Goal: Information Seeking & Learning: Learn about a topic

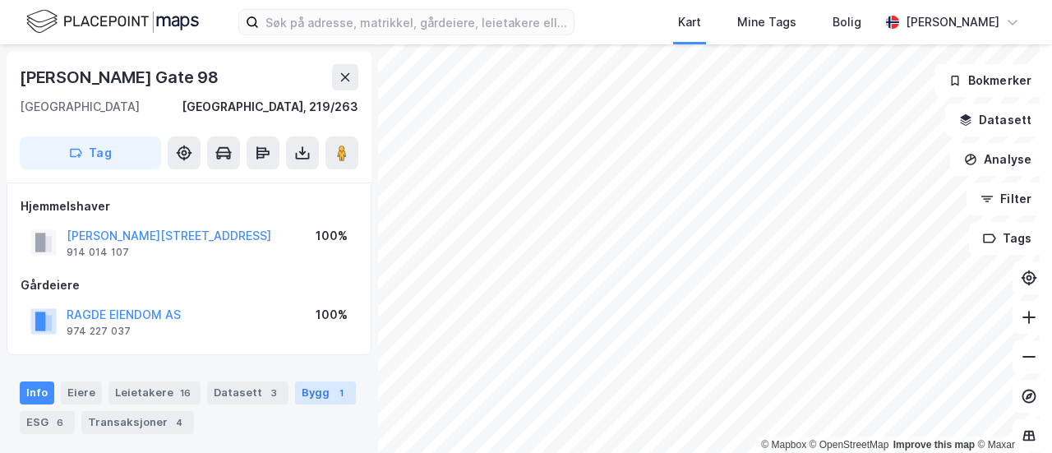
click at [298, 387] on div "Bygg 1" at bounding box center [325, 392] width 61 height 23
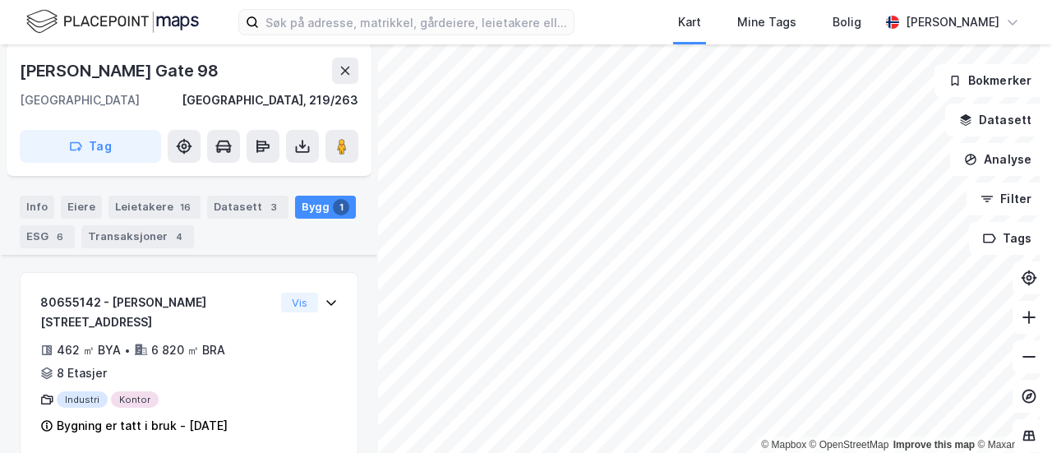
scroll to position [277, 0]
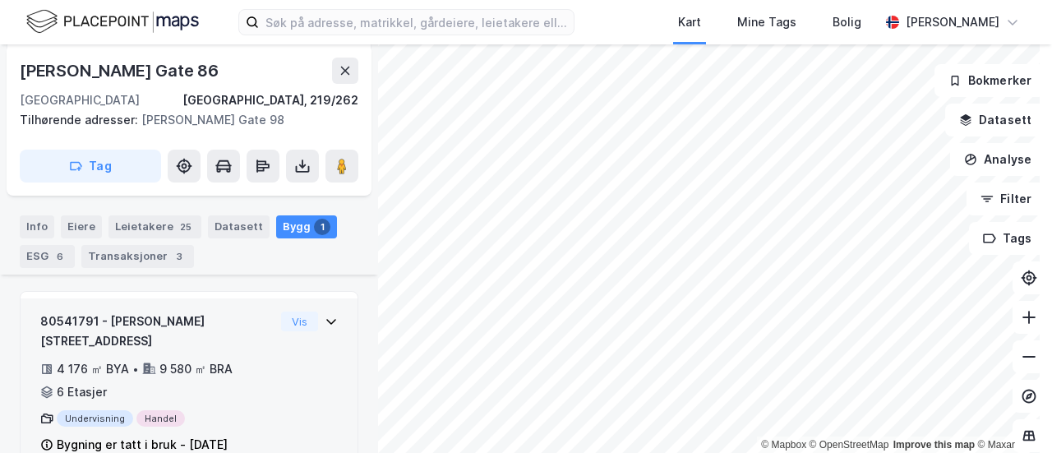
scroll to position [297, 0]
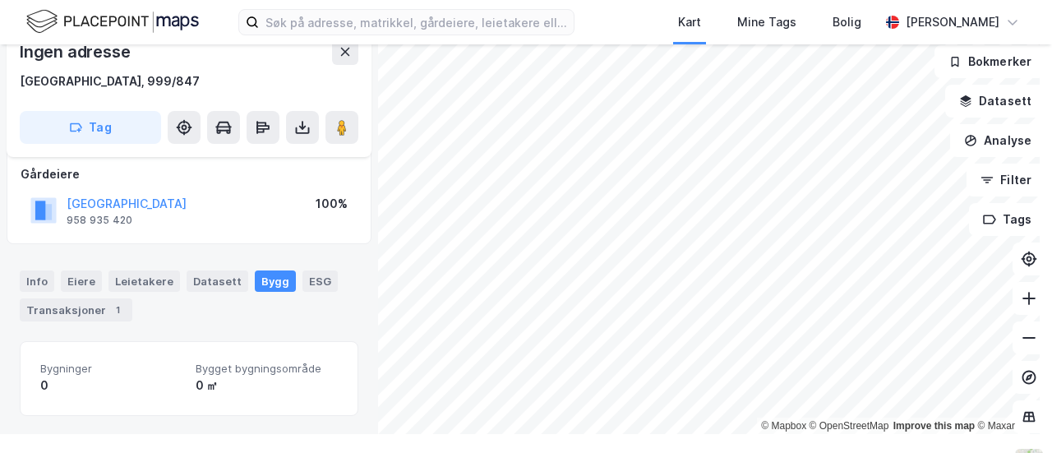
scroll to position [44, 0]
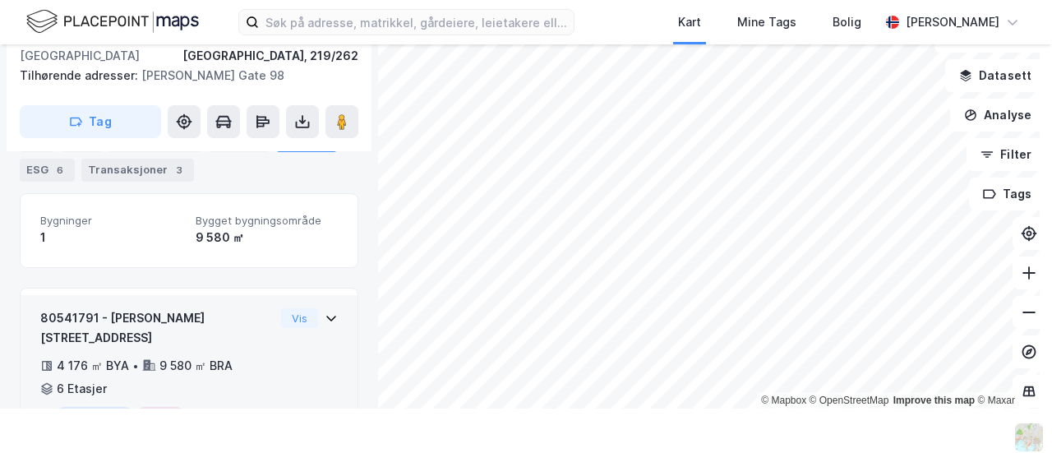
scroll to position [297, 0]
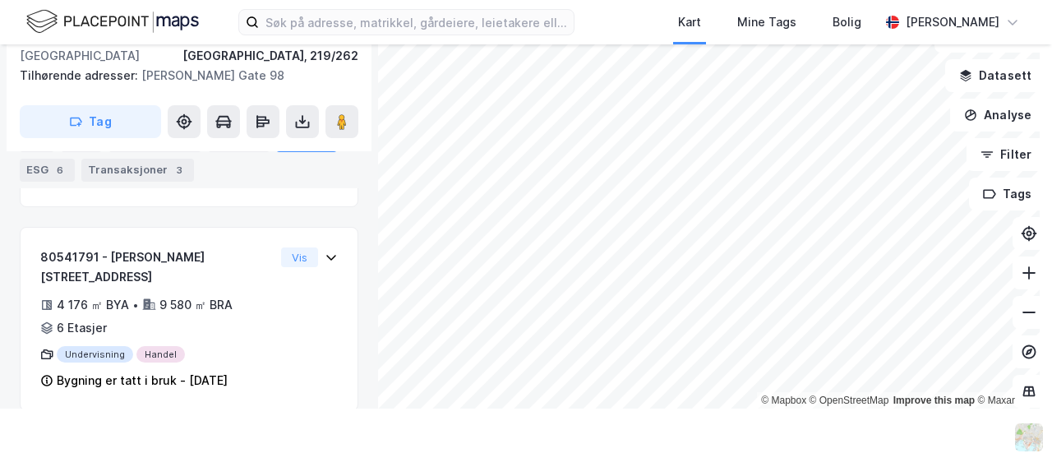
scroll to position [297, 0]
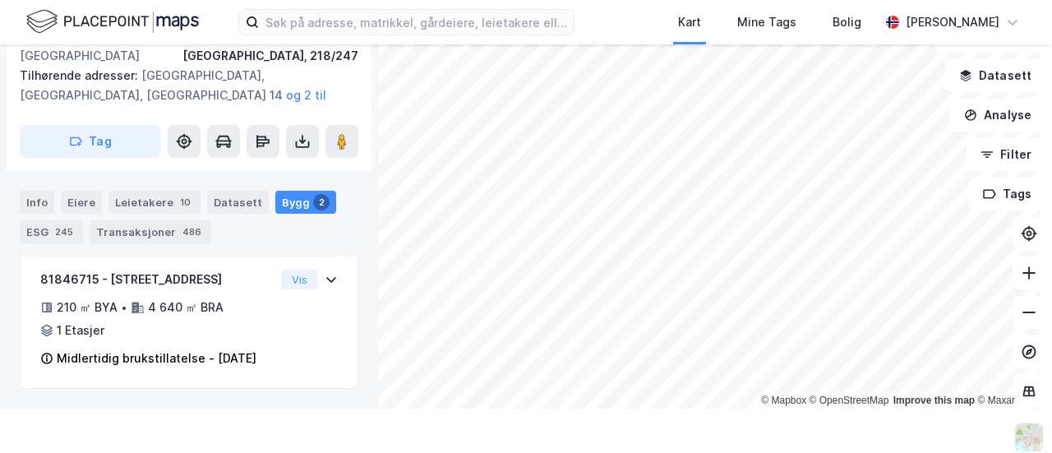
scroll to position [595, 0]
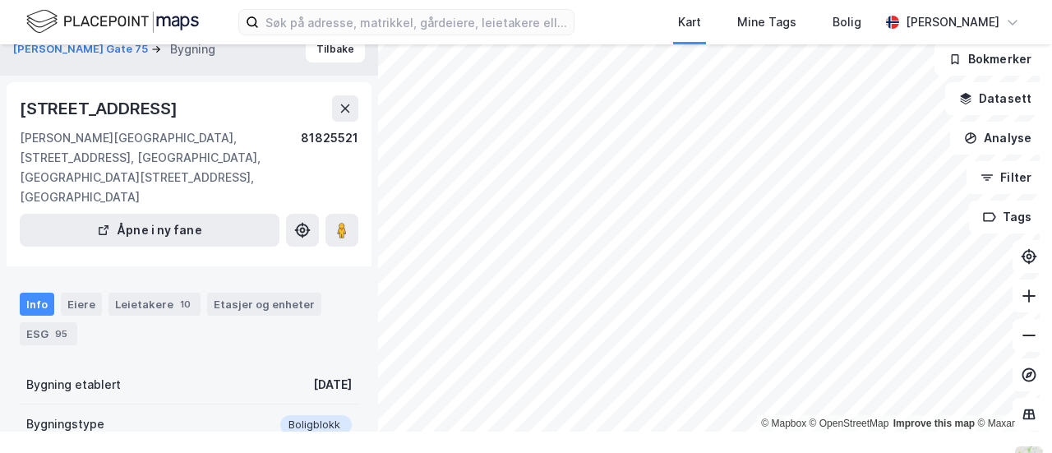
scroll to position [353, 0]
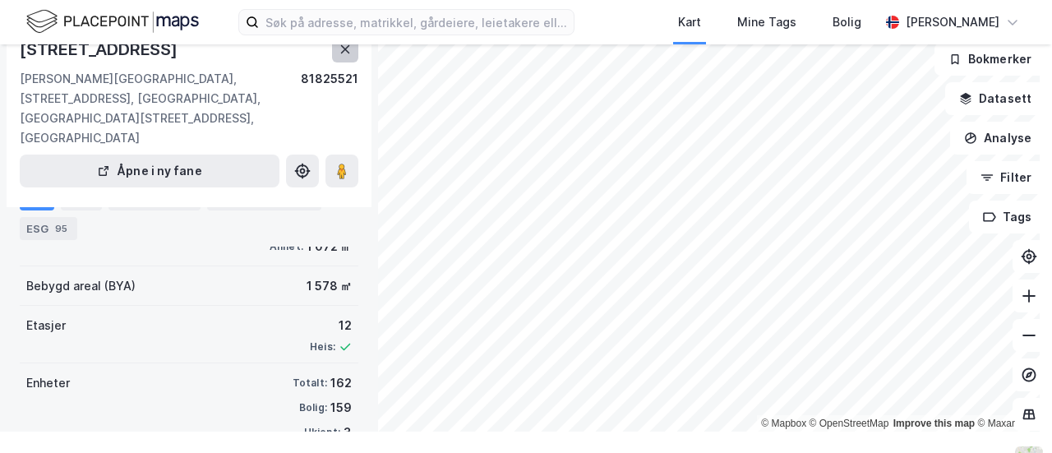
click at [350, 58] on button at bounding box center [345, 49] width 26 height 26
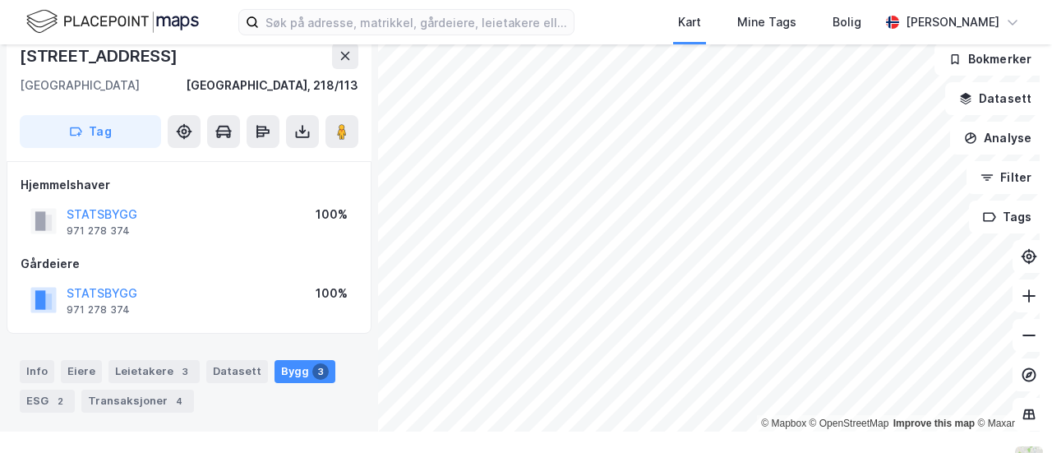
click at [291, 430] on div "© Mapbox © OpenStreetMap Improve this map © [STREET_ADDRESS] Hjemmelshaver STAT…" at bounding box center [526, 227] width 1052 height 408
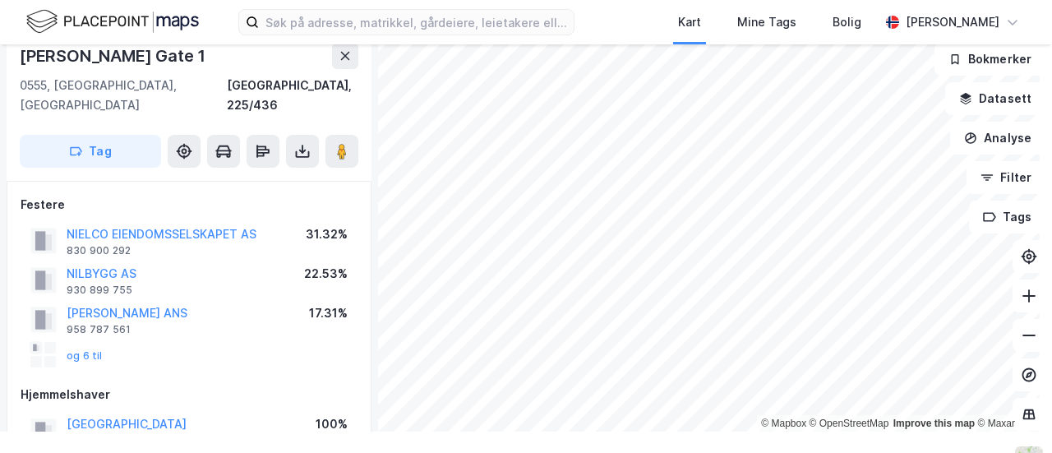
click at [164, 224] on div "NIELCO EIENDOMSSELSKAPET AS" at bounding box center [162, 234] width 190 height 20
click at [0, 0] on button "NIELCO EIENDOMSSELSKAPET AS" at bounding box center [0, 0] width 0 height 0
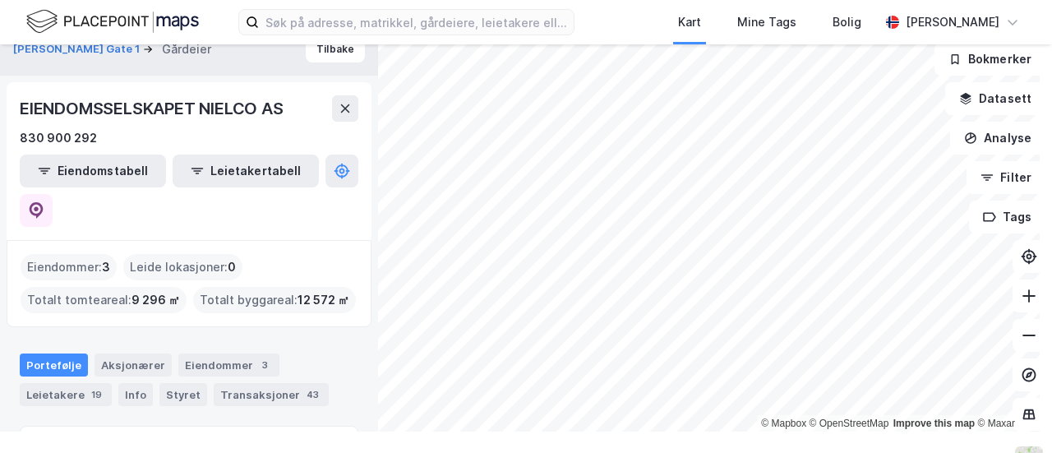
scroll to position [177, 0]
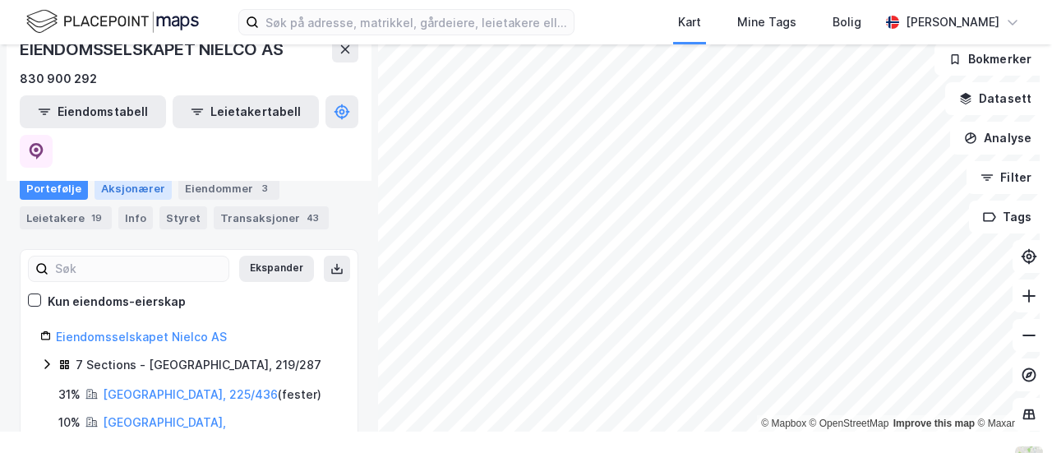
click at [110, 177] on div "Aksjonærer" at bounding box center [132, 188] width 77 height 23
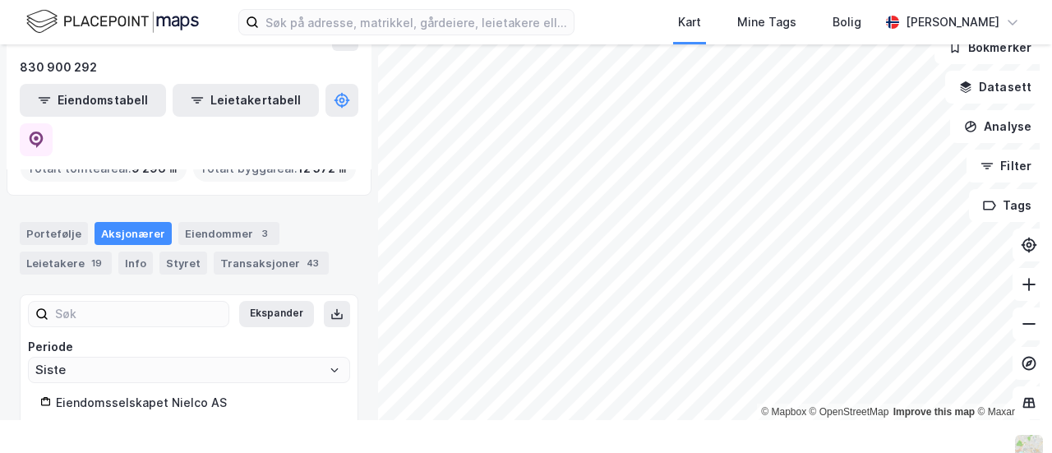
scroll to position [44, 0]
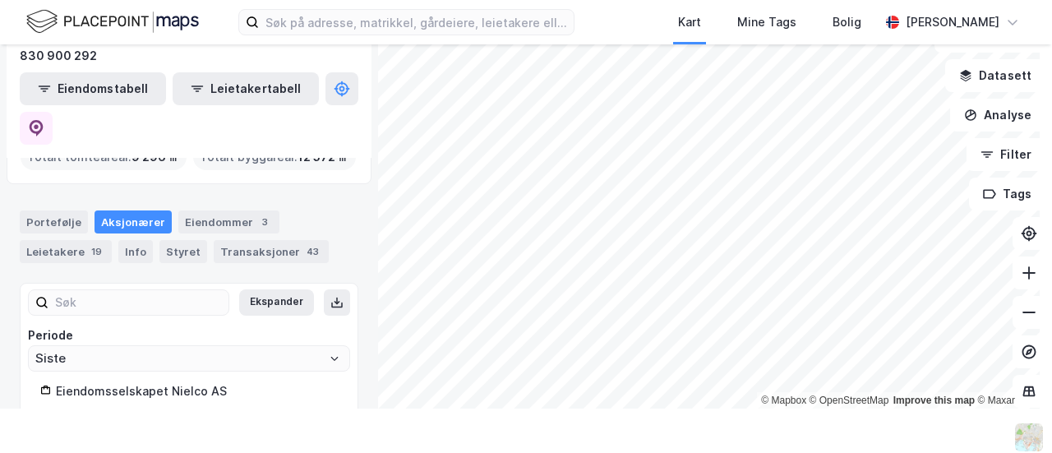
click at [171, 381] on div "Eiendomsselskapet Nielco AS" at bounding box center [197, 391] width 282 height 20
click at [206, 210] on div "Eiendommer 3" at bounding box center [228, 221] width 101 height 23
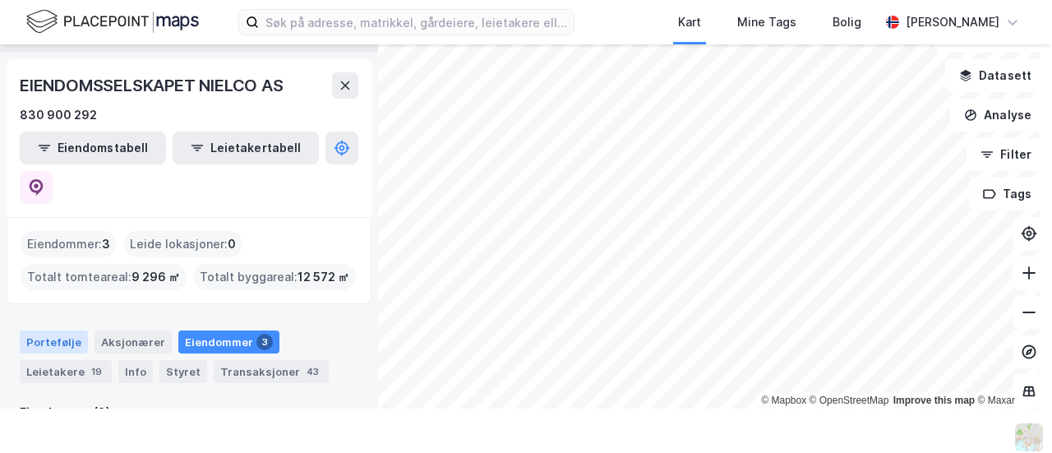
click at [60, 330] on div "Portefølje" at bounding box center [54, 341] width 68 height 23
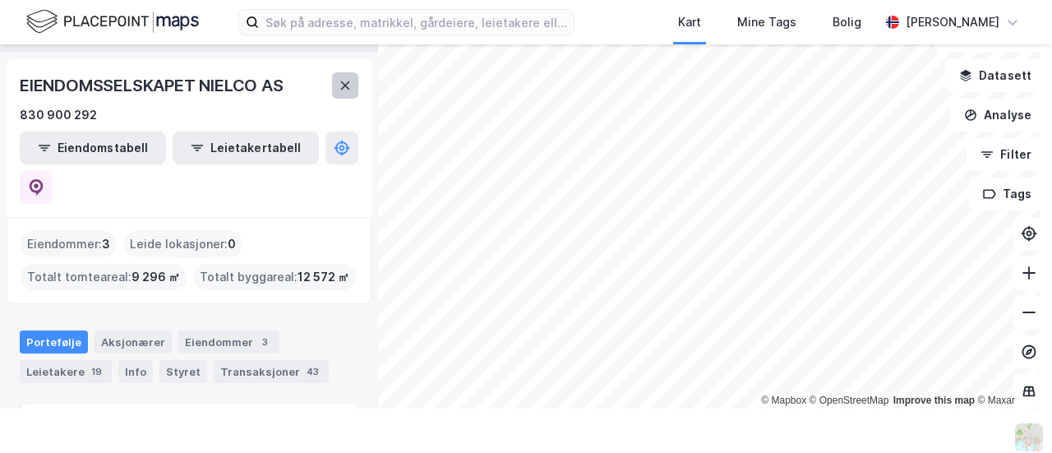
click at [336, 84] on button at bounding box center [345, 85] width 26 height 26
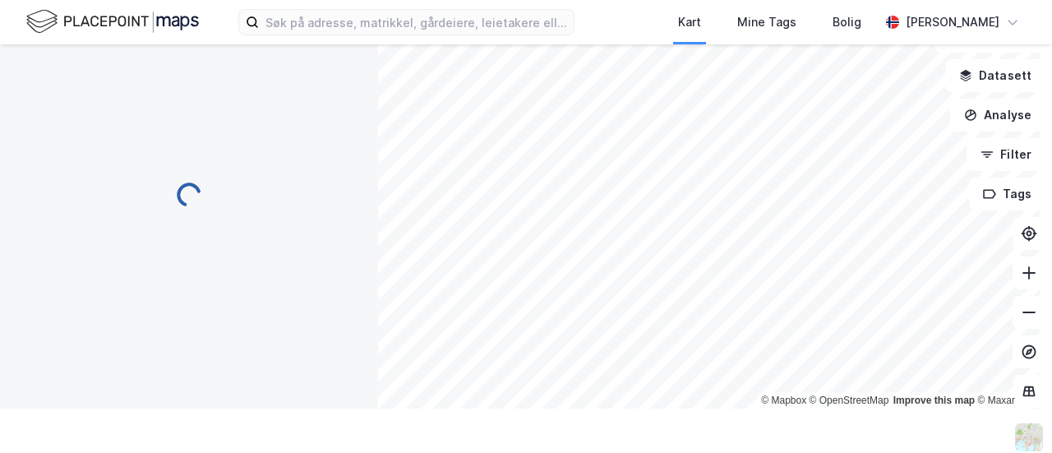
scroll to position [3, 0]
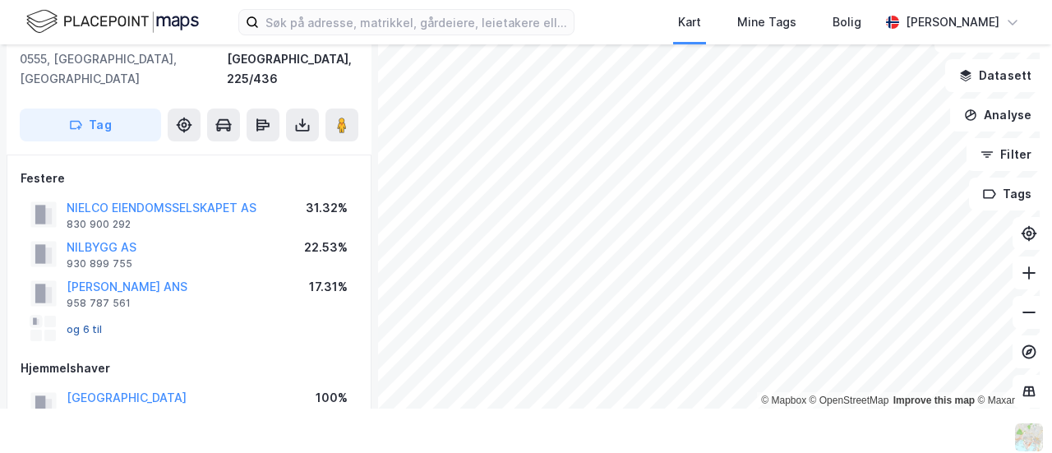
click at [0, 0] on button "og 6 til" at bounding box center [0, 0] width 0 height 0
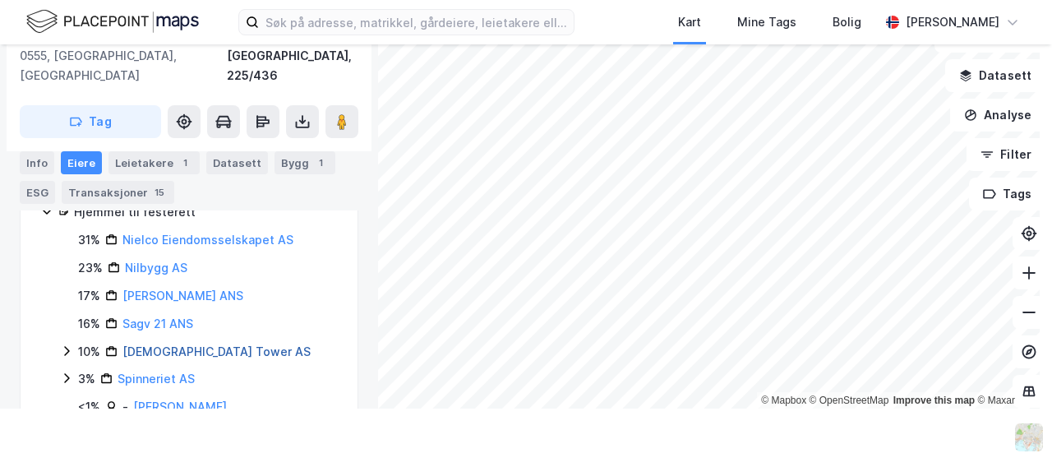
scroll to position [584, 0]
click at [147, 259] on link "Nilbygg AS" at bounding box center [156, 266] width 62 height 14
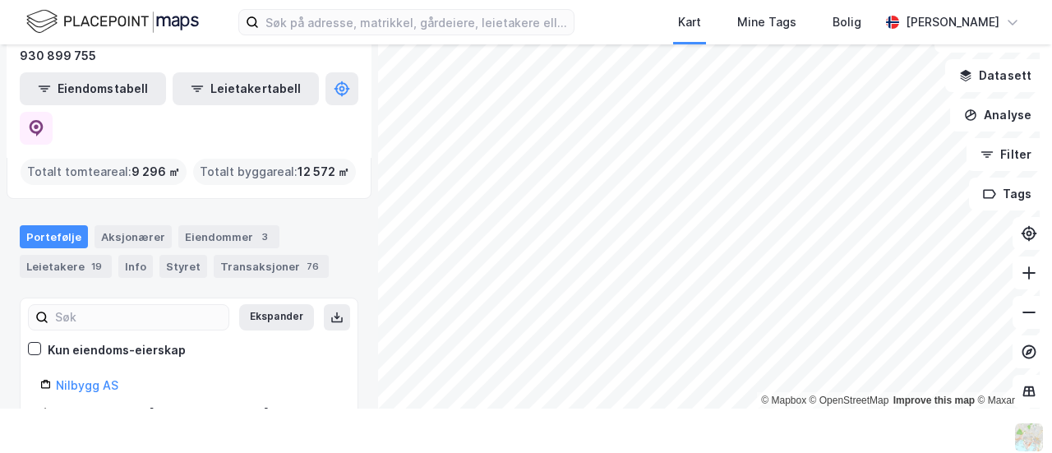
scroll to position [164, 0]
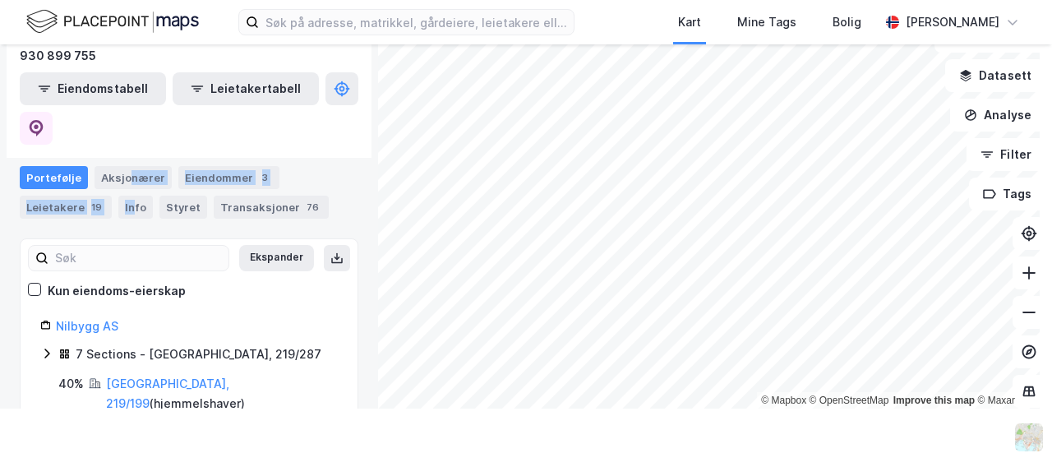
click at [127, 166] on div "Portefølje Aksjonærer Eiendommer 3 Leietakere 19 Info Styret Transaksjoner 76" at bounding box center [189, 192] width 339 height 53
click at [127, 166] on div "Aksjonærer" at bounding box center [132, 177] width 77 height 23
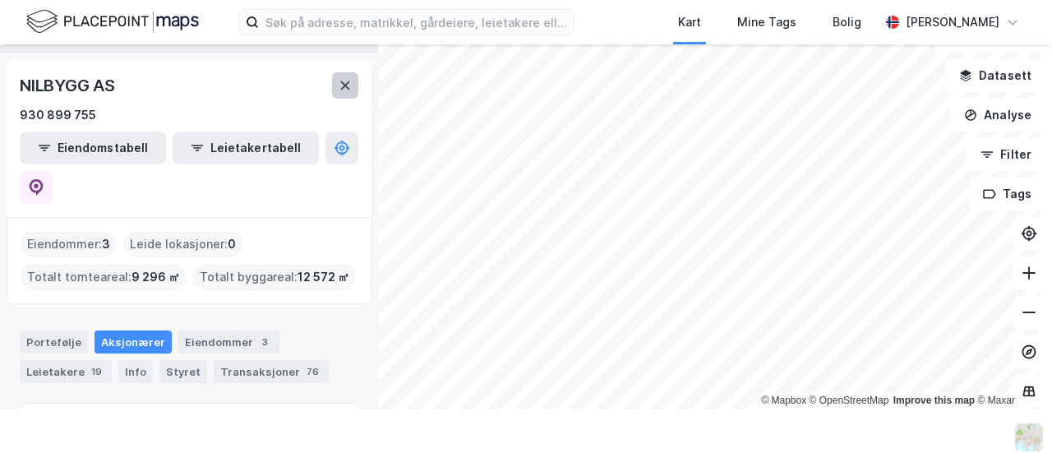
click at [349, 85] on icon at bounding box center [345, 85] width 13 height 13
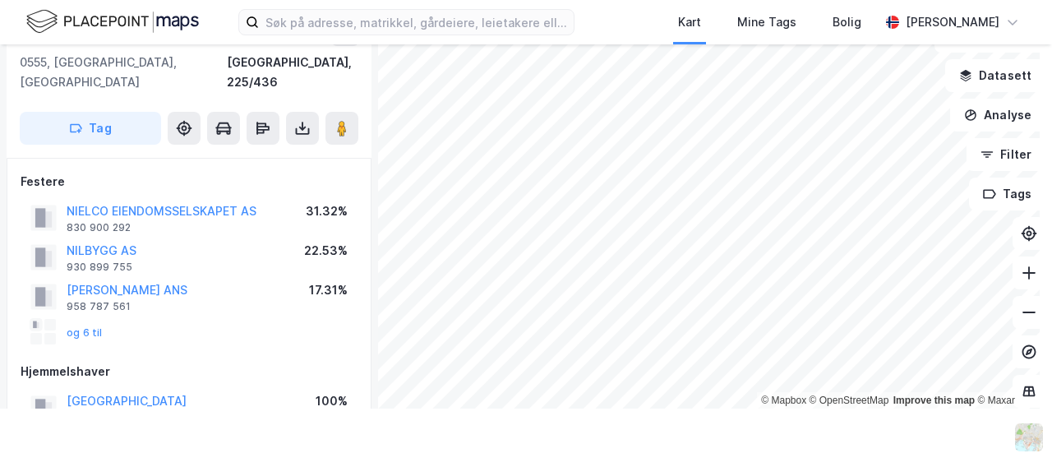
scroll to position [584, 0]
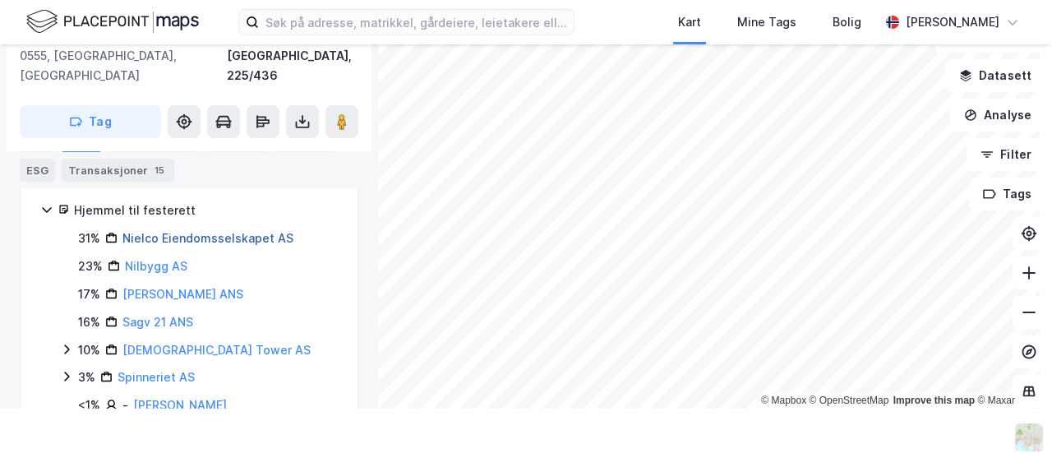
click at [187, 231] on link "Nielco Eiendomsselskapet AS" at bounding box center [207, 238] width 171 height 14
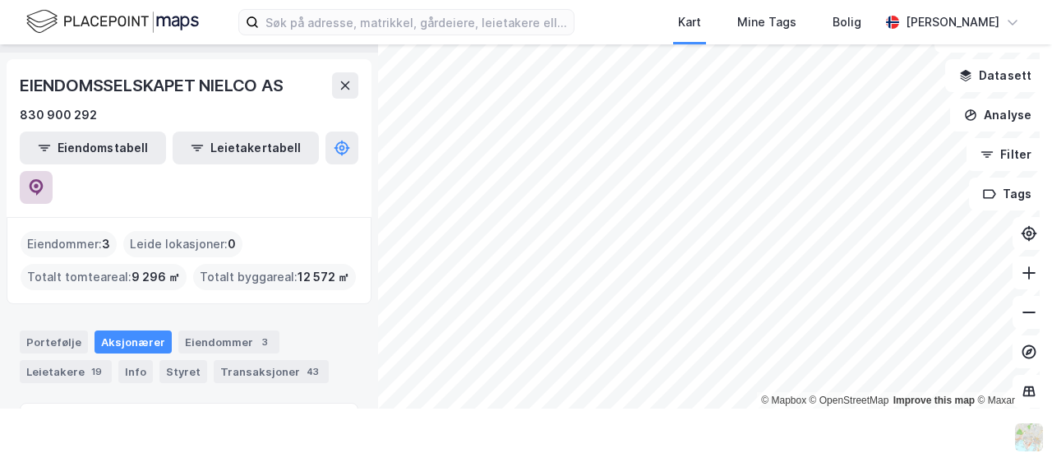
click at [53, 171] on button at bounding box center [36, 187] width 33 height 33
click at [334, 82] on button at bounding box center [345, 85] width 26 height 26
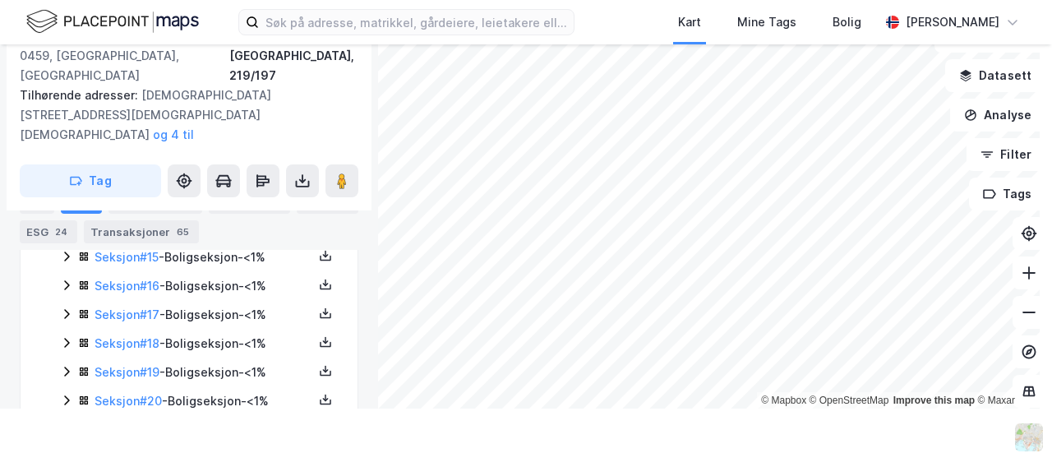
scroll to position [948, 0]
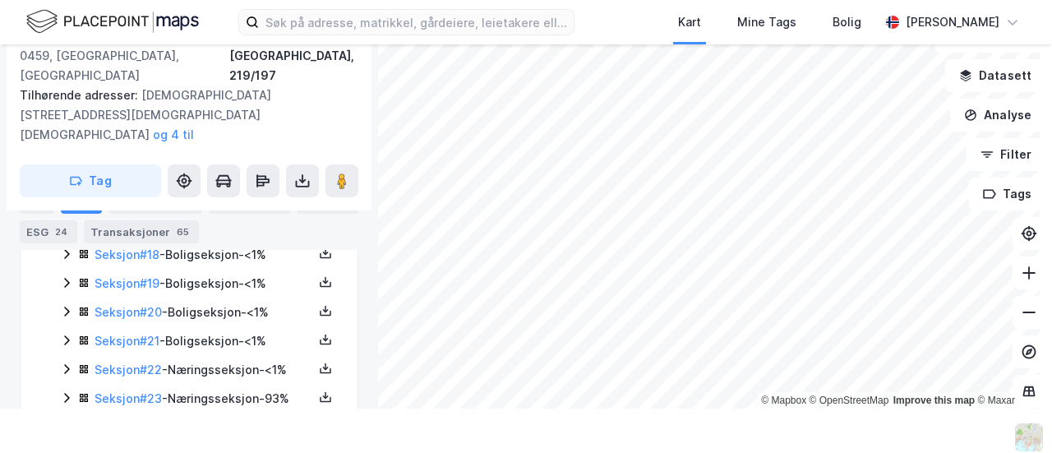
click at [65, 362] on icon at bounding box center [66, 368] width 13 height 13
click at [65, 366] on icon at bounding box center [66, 369] width 9 height 6
click at [309, 196] on div "Bygg 10" at bounding box center [328, 202] width 62 height 23
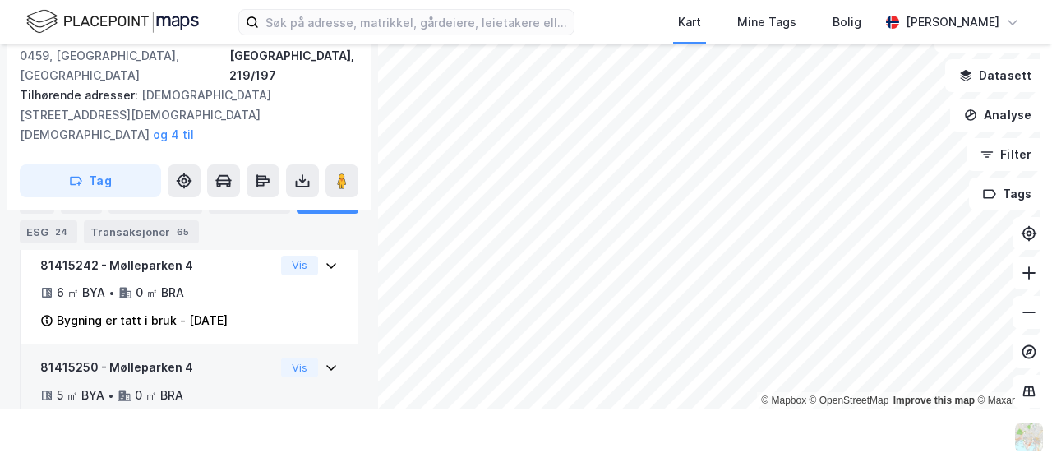
scroll to position [1527, 0]
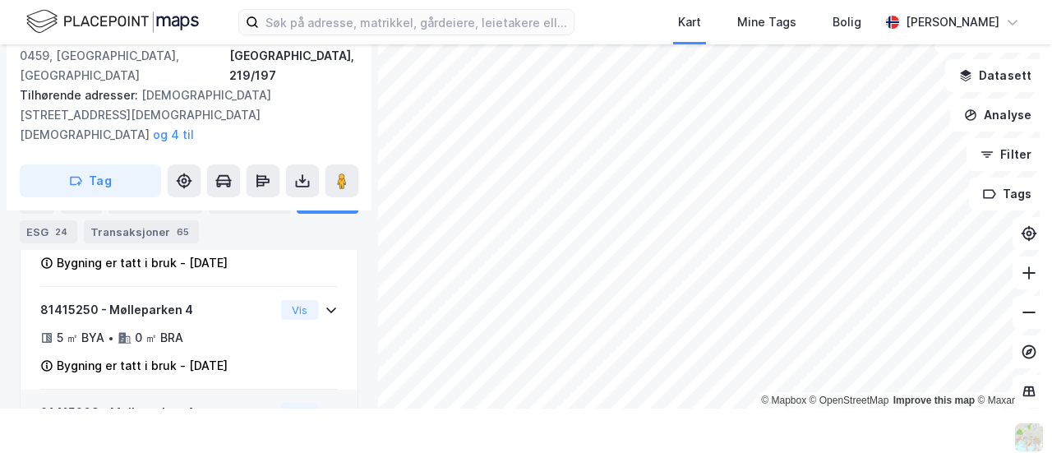
click at [256, 431] on div "6 ㎡ BYA • 0 ㎡ BRA" at bounding box center [157, 441] width 234 height 20
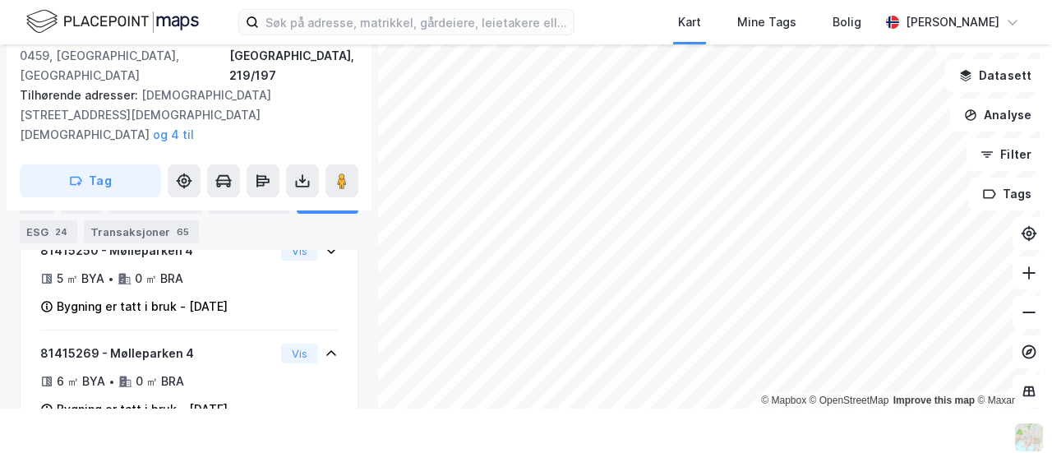
scroll to position [1691, 0]
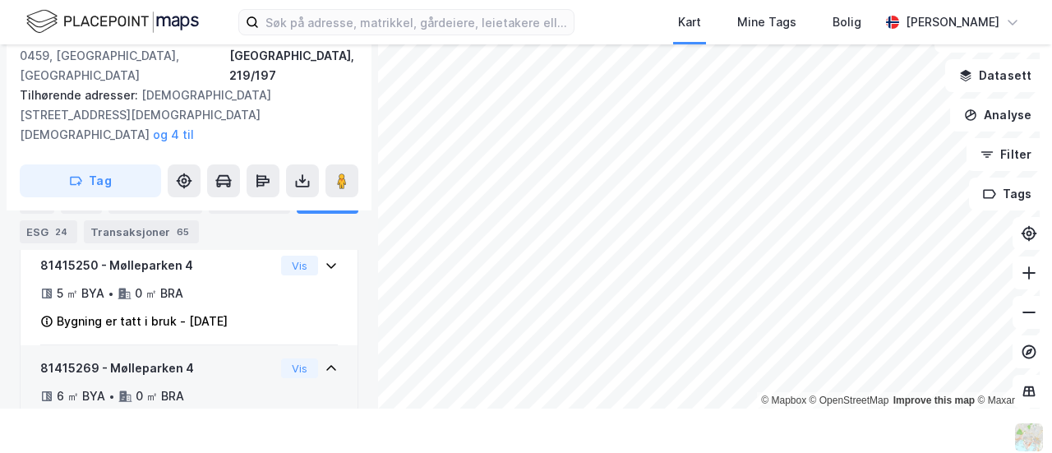
click at [309, 358] on div "81415269 - Mølleparken 4 6 ㎡ BYA • 0 ㎡ BRA Bygning er tatt i bruk - [DATE] Vis" at bounding box center [188, 402] width 297 height 89
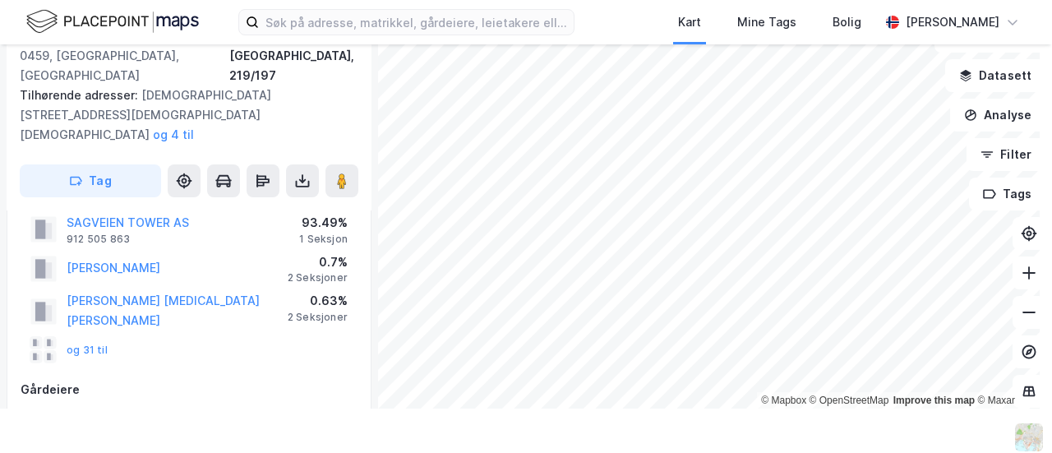
scroll to position [376, 0]
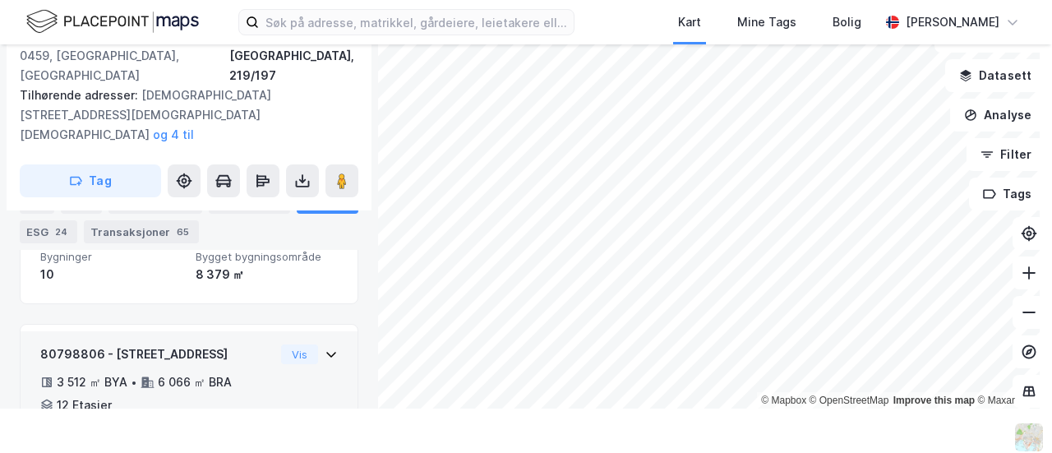
click at [291, 344] on div "80798806 - Mølleparken 4 3 512 ㎡ BYA • 6 066 ㎡ BRA • 12 Etasjer Undervisning Ko…" at bounding box center [188, 412] width 297 height 137
click at [327, 331] on div "80798806 - Mølleparken 4 3 512 ㎡ BYA • 6 066 ㎡ BRA • 12 Etasjer Undervisning Ko…" at bounding box center [189, 406] width 337 height 150
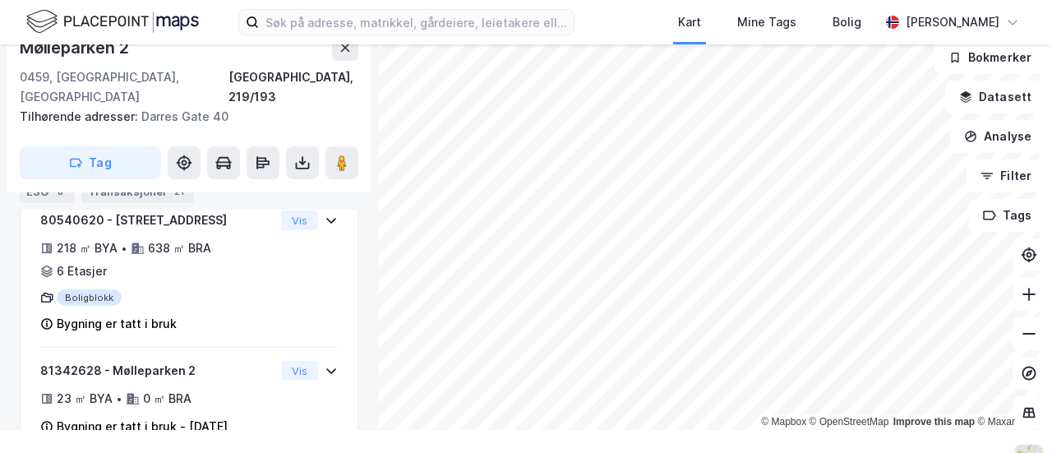
scroll to position [588, 0]
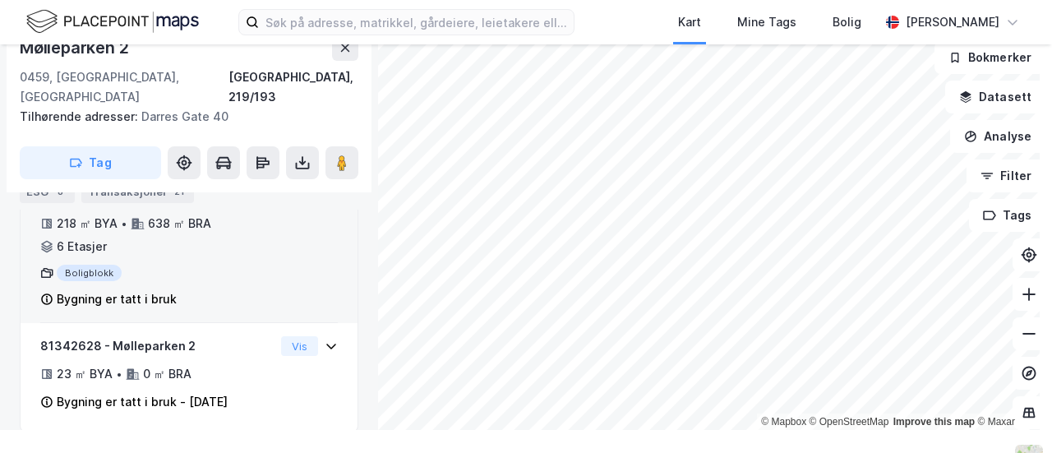
click at [245, 289] on div "Bygning er tatt i bruk" at bounding box center [157, 299] width 234 height 20
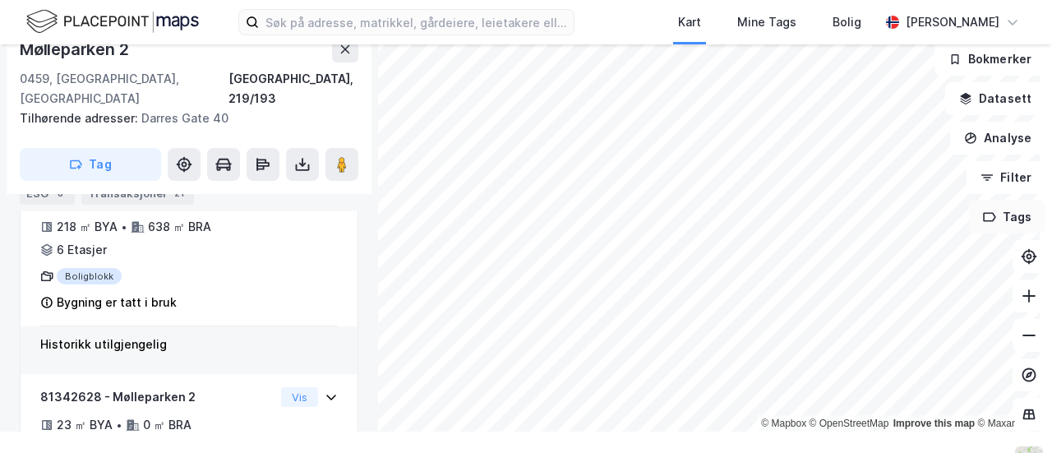
scroll to position [589, 0]
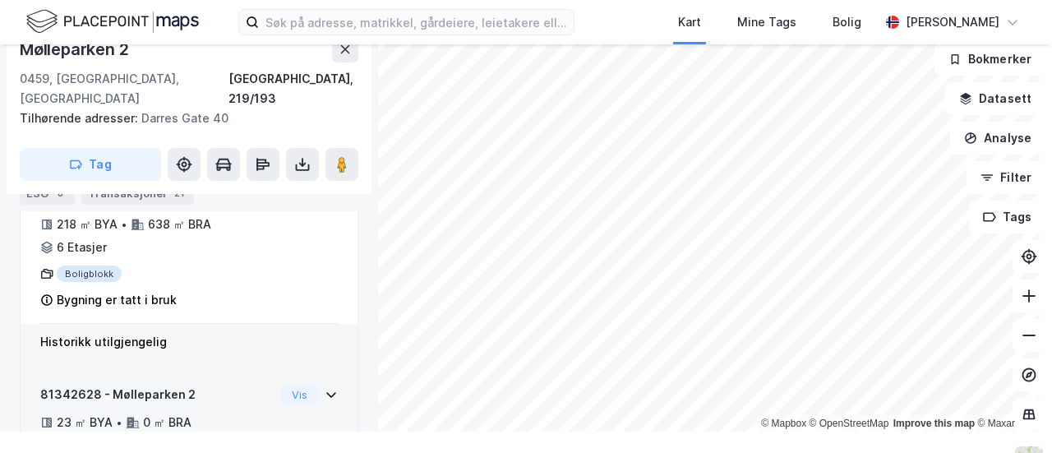
click at [331, 376] on div "81342628 - Mølleparken 2 23 ㎡ BYA • 0 ㎡ BRA Bygning er tatt i bruk - [DATE] Vis" at bounding box center [189, 422] width 337 height 102
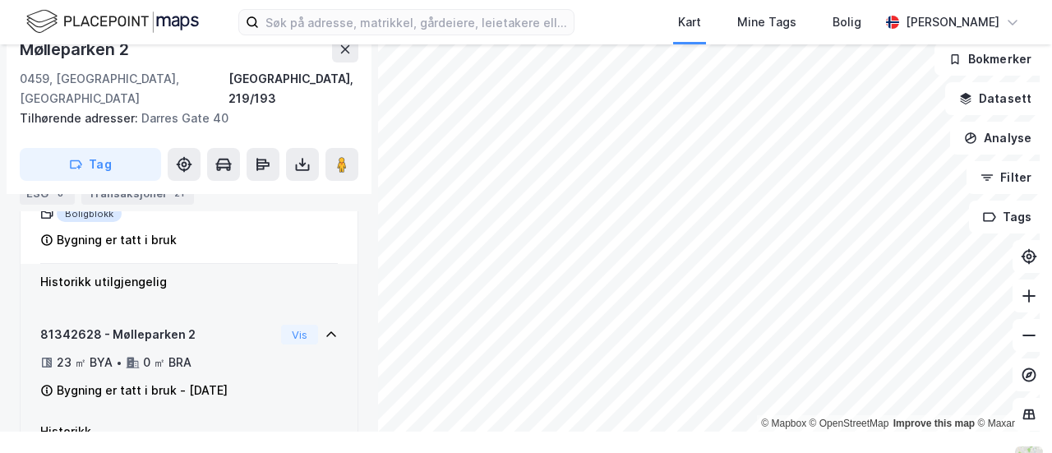
scroll to position [671, 0]
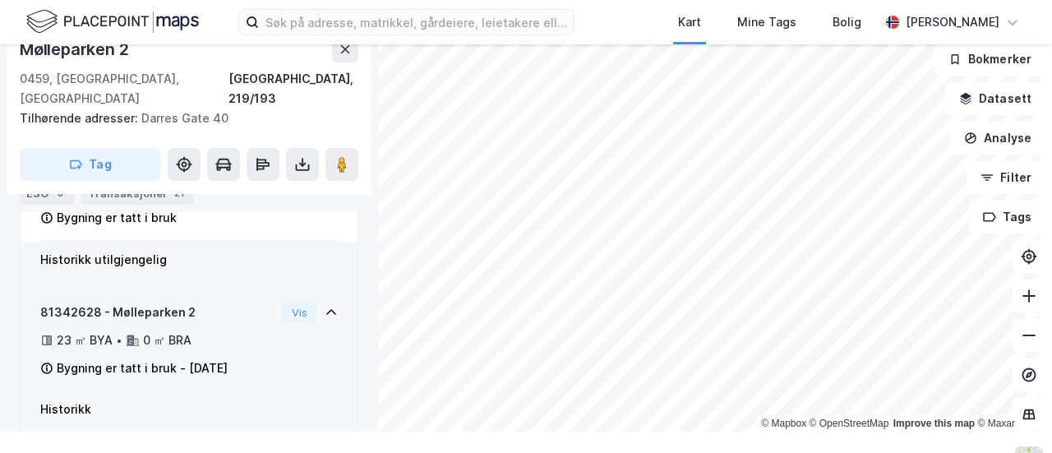
click at [319, 328] on div "81342628 - Mølleparken 2 23 ㎡ BYA • 0 ㎡ BRA Bygning er tatt i bruk - [DATE] Vis" at bounding box center [188, 346] width 297 height 89
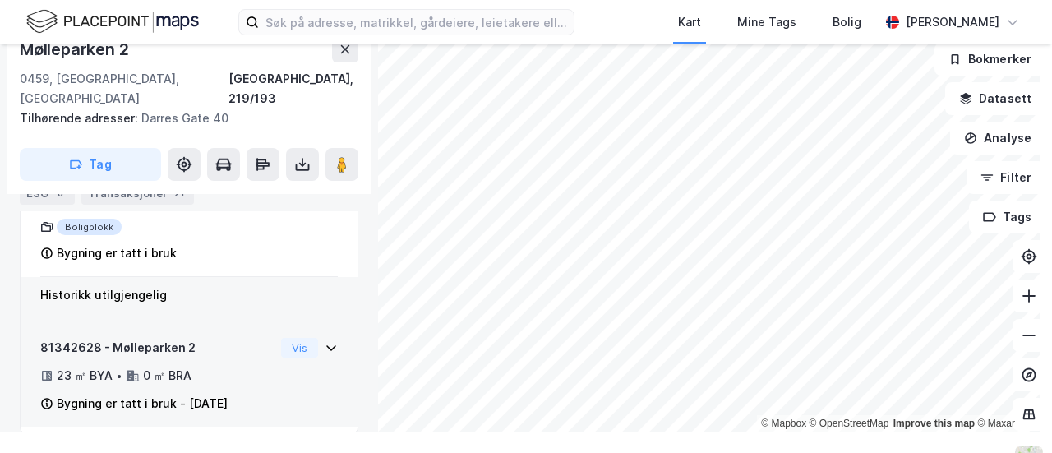
scroll to position [44, 0]
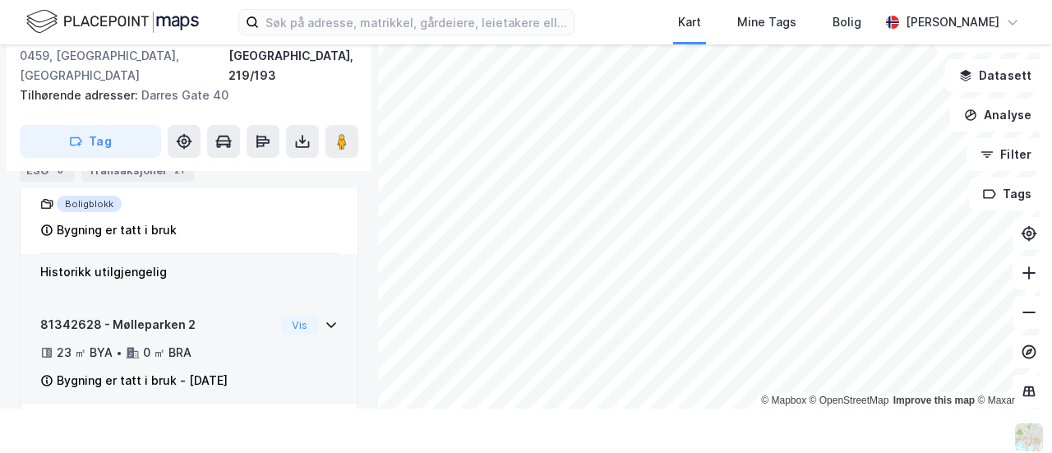
click at [249, 315] on div "81342628 - Mølleparken 2 23 ㎡ BYA • 0 ㎡ BRA Bygning er tatt i bruk - [DATE]" at bounding box center [157, 353] width 234 height 76
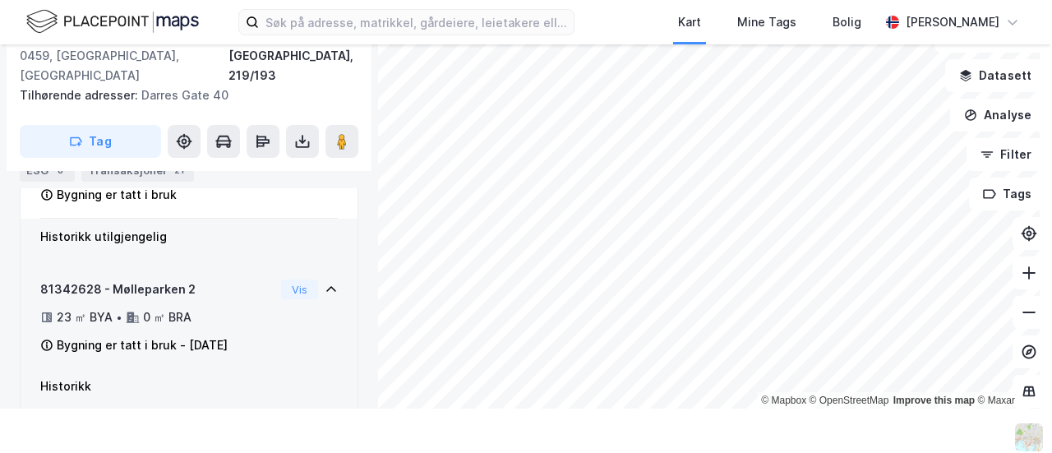
click at [252, 311] on div "81342628 - Mølleparken 2 23 ㎡ BYA • 0 ㎡ BRA Bygning er tatt i bruk - [DATE]" at bounding box center [157, 317] width 234 height 76
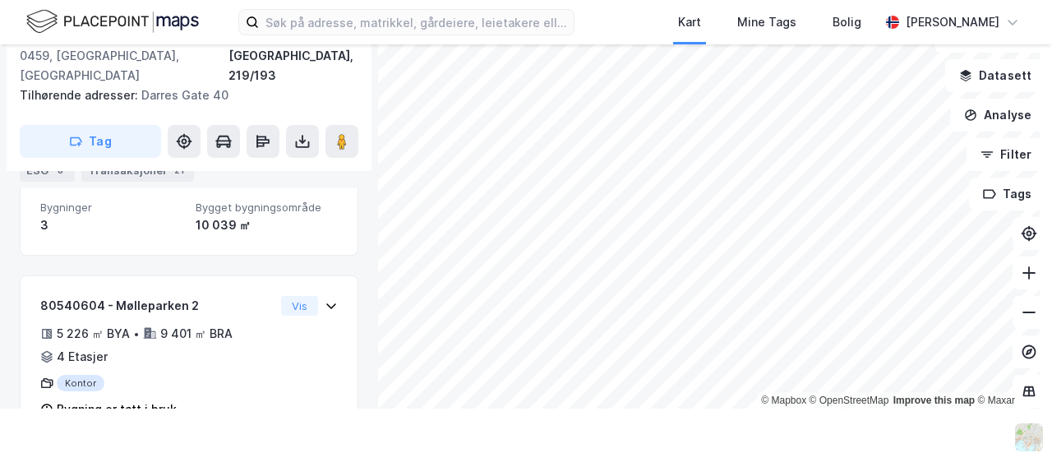
scroll to position [0, 0]
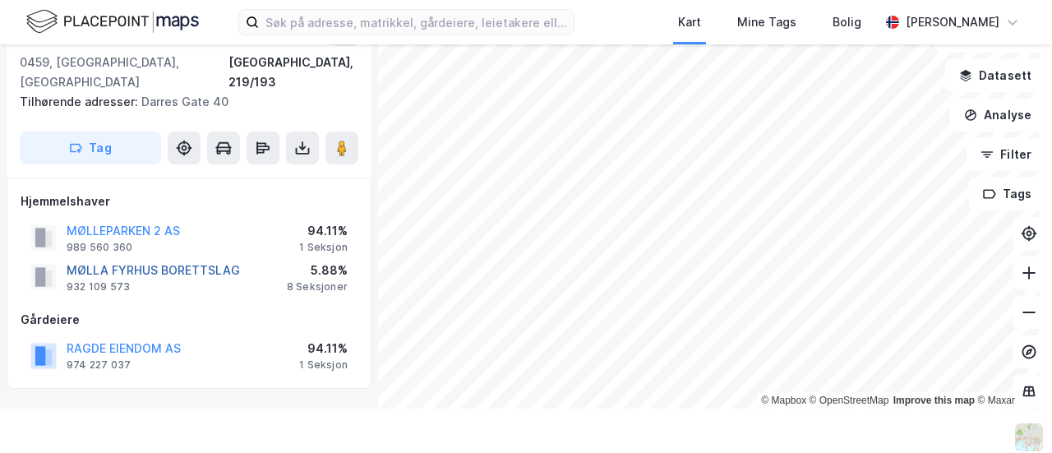
click at [0, 0] on button "MØLLA FYRHUS BORETTSLAG" at bounding box center [0, 0] width 0 height 0
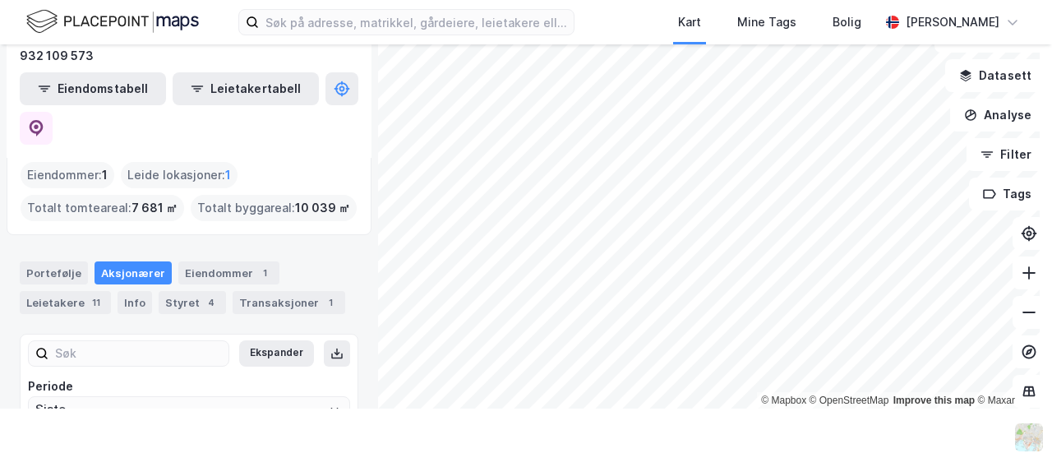
scroll to position [120, 0]
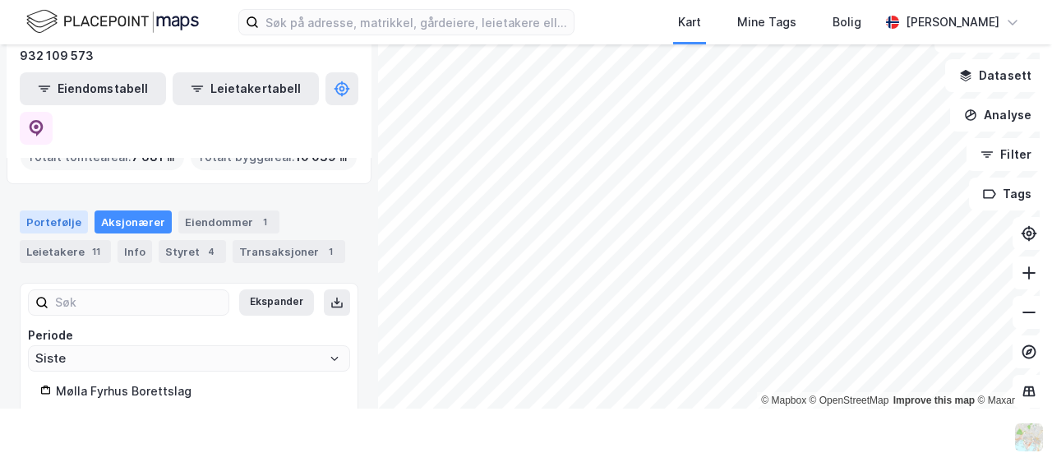
click at [77, 210] on div "Portefølje" at bounding box center [54, 221] width 68 height 23
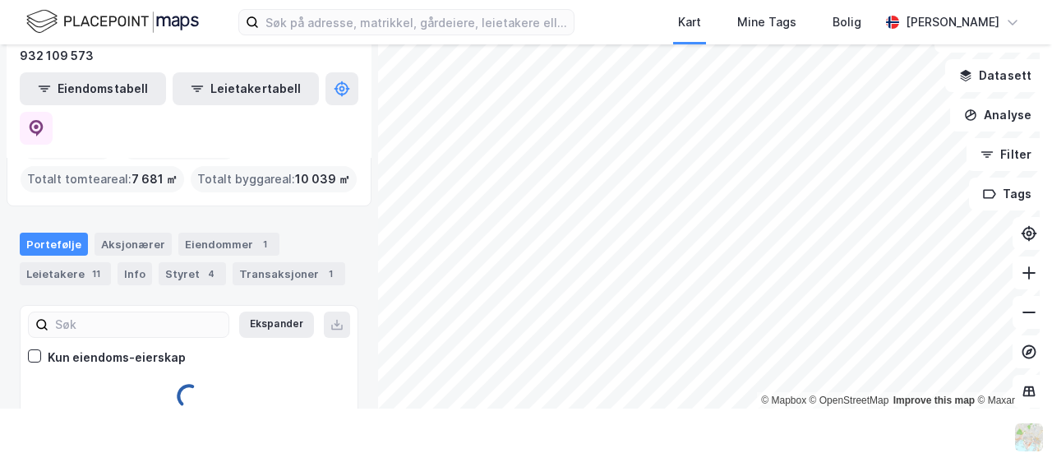
scroll to position [120, 0]
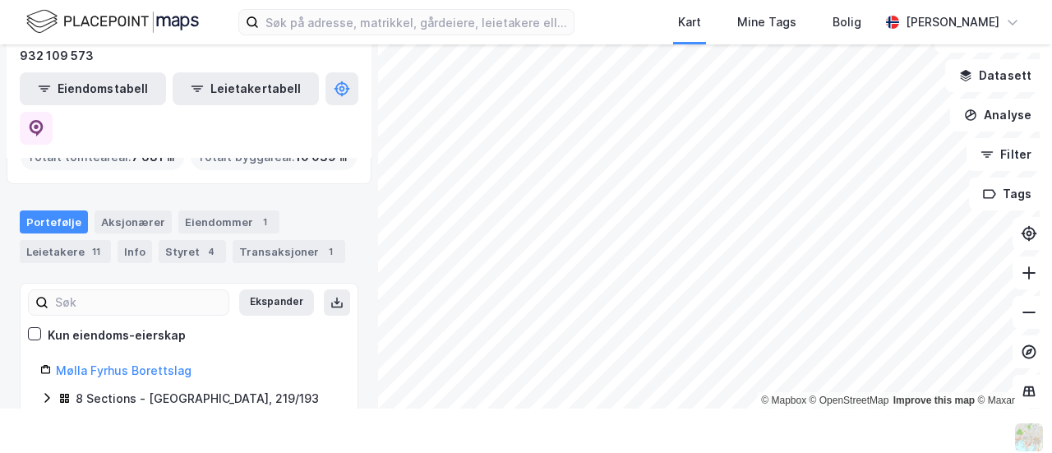
click at [54, 389] on div "8 Sections - [GEOGRAPHIC_DATA], 219/193" at bounding box center [188, 399] width 297 height 21
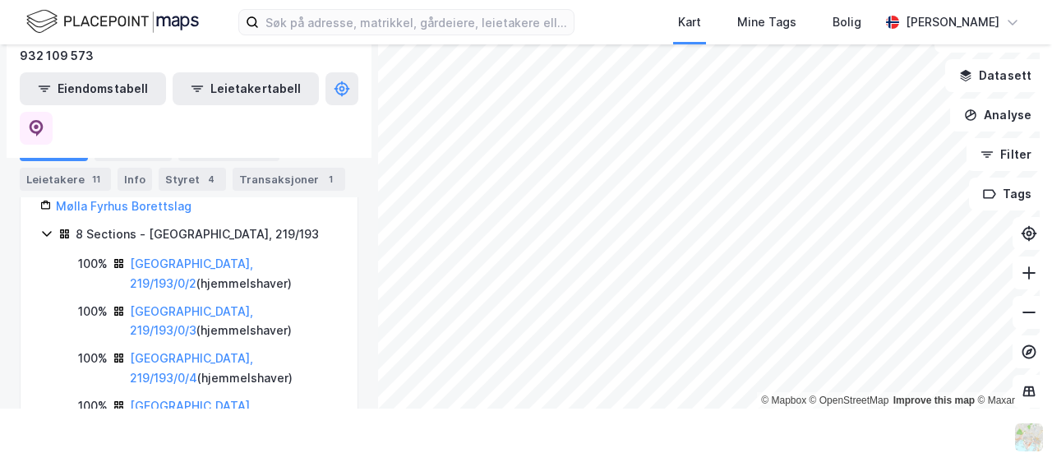
scroll to position [344, 0]
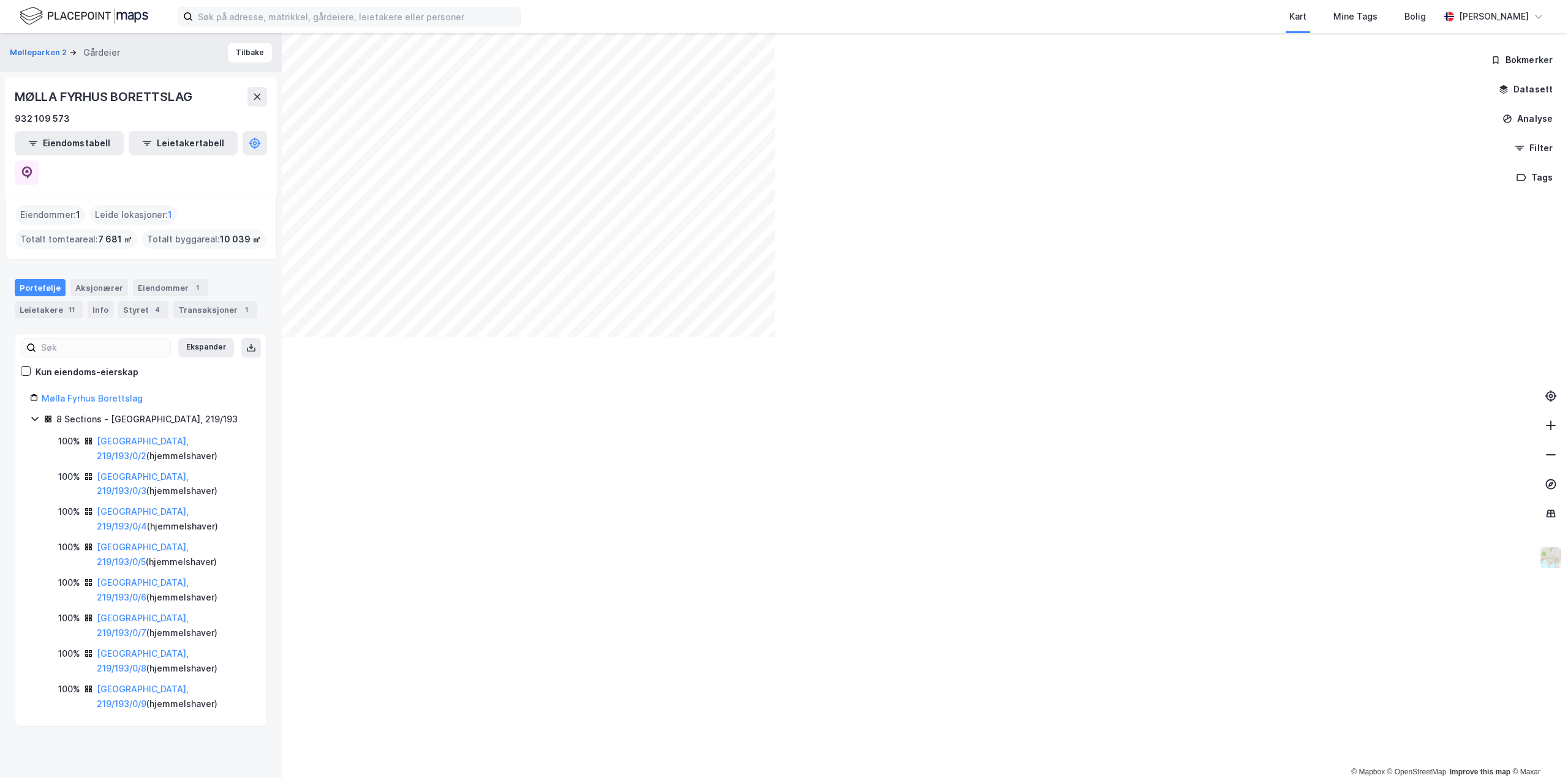
scroll to position [0, 0]
